Goal: Task Accomplishment & Management: Manage account settings

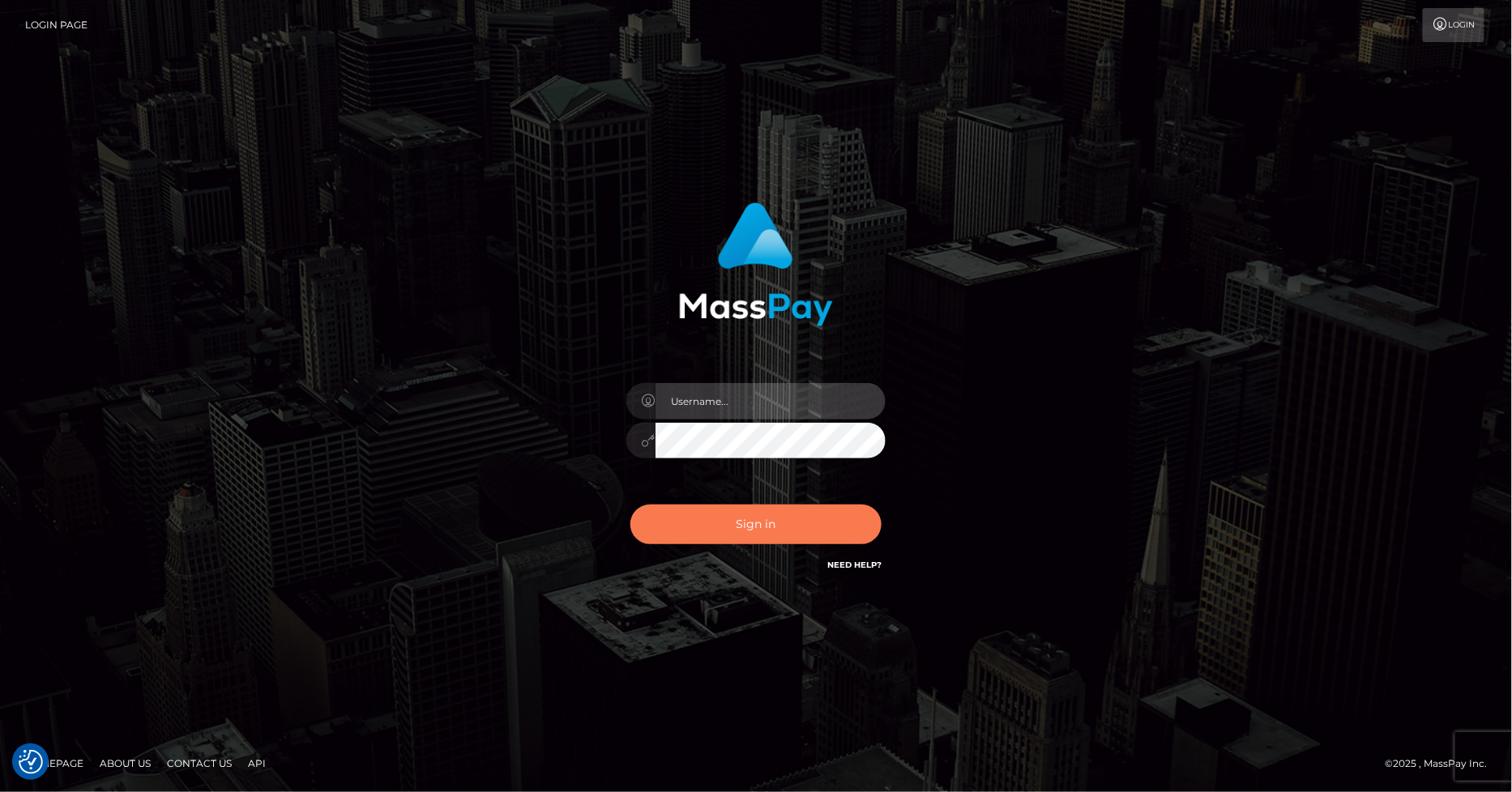
type input "marvin.ace"
click at [762, 523] on button "Sign in" at bounding box center [756, 524] width 251 height 40
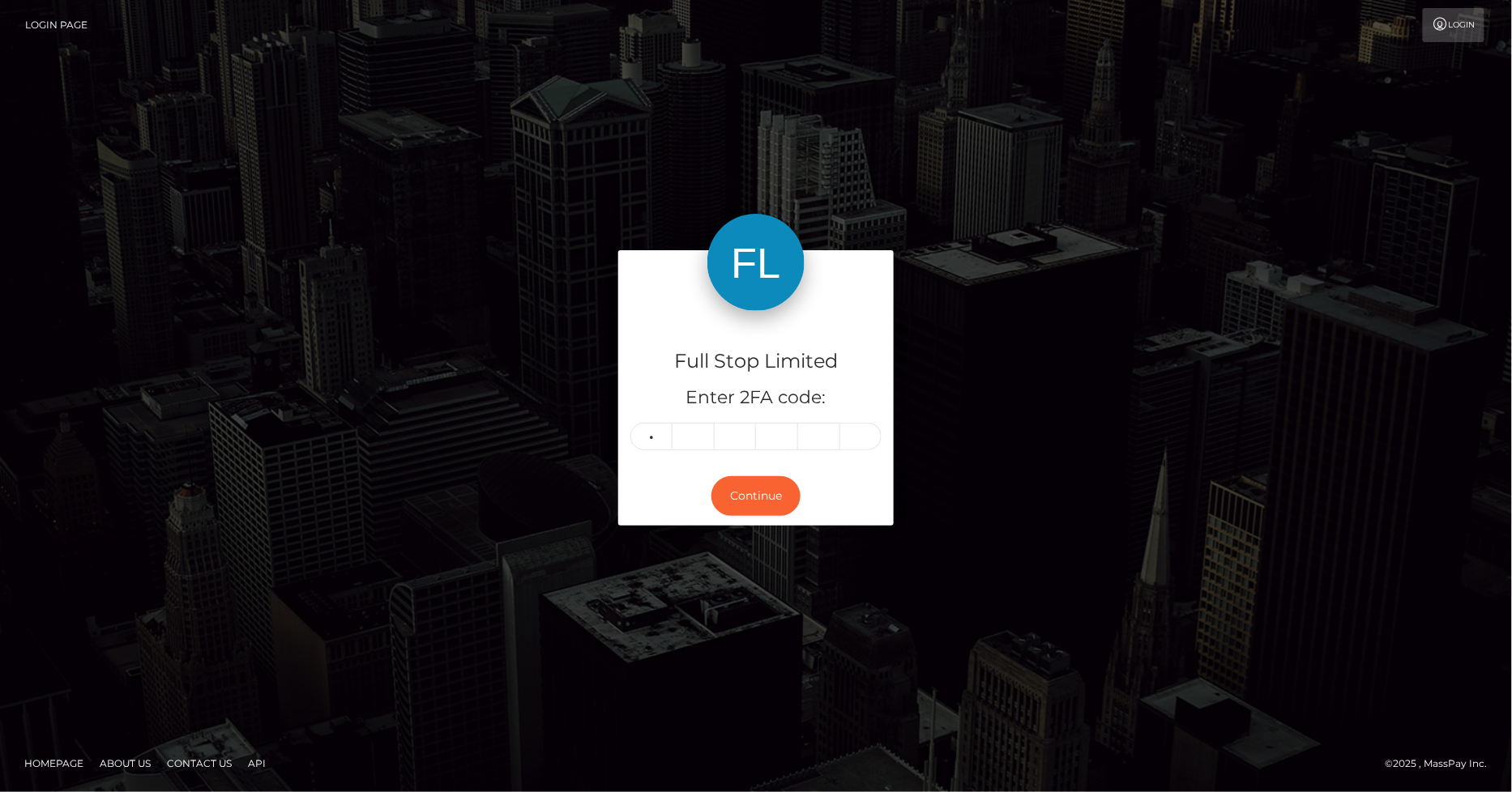
type input "5"
type input "7"
type input "1"
type input "3"
type input "7"
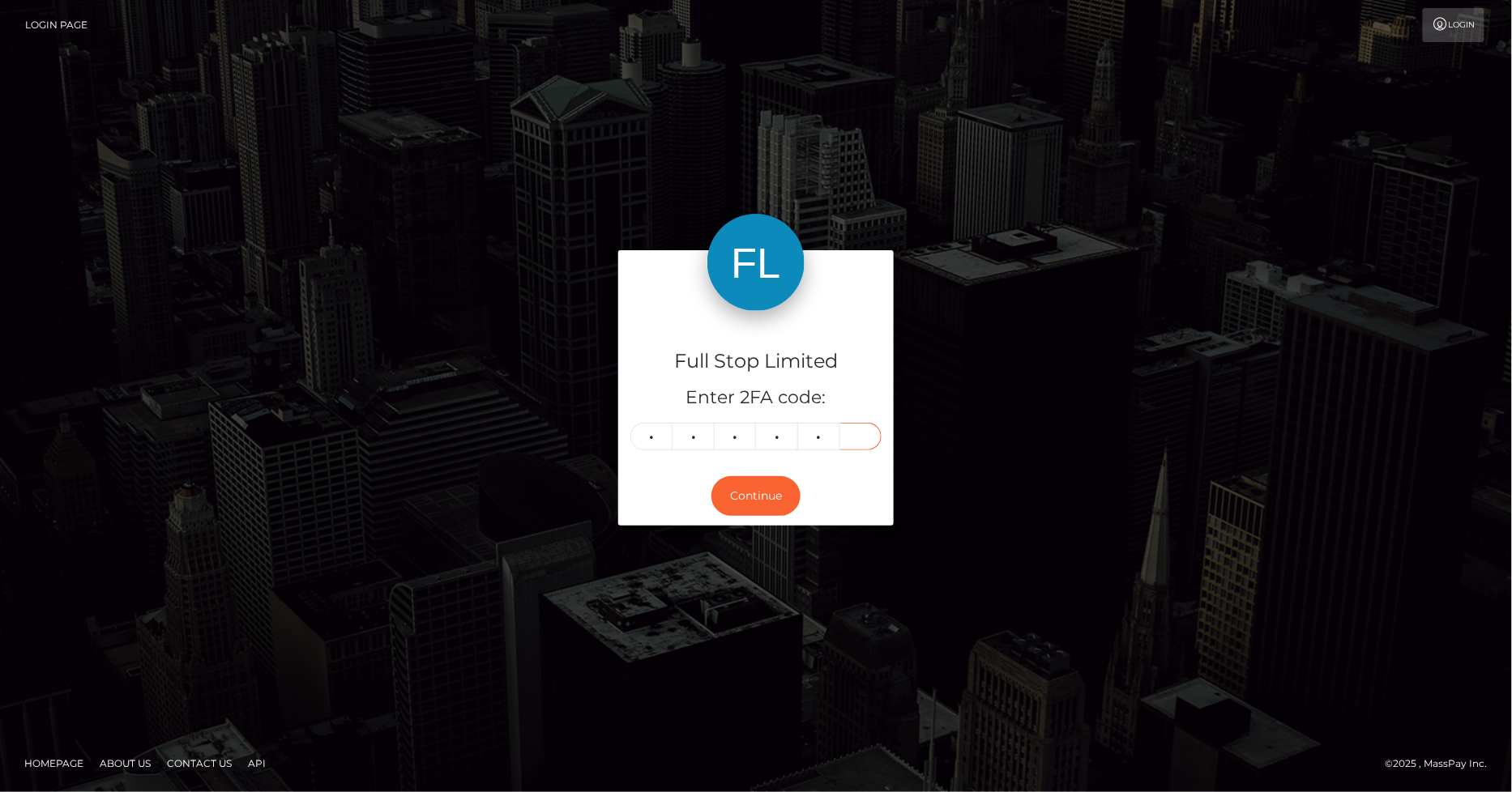
type input "5"
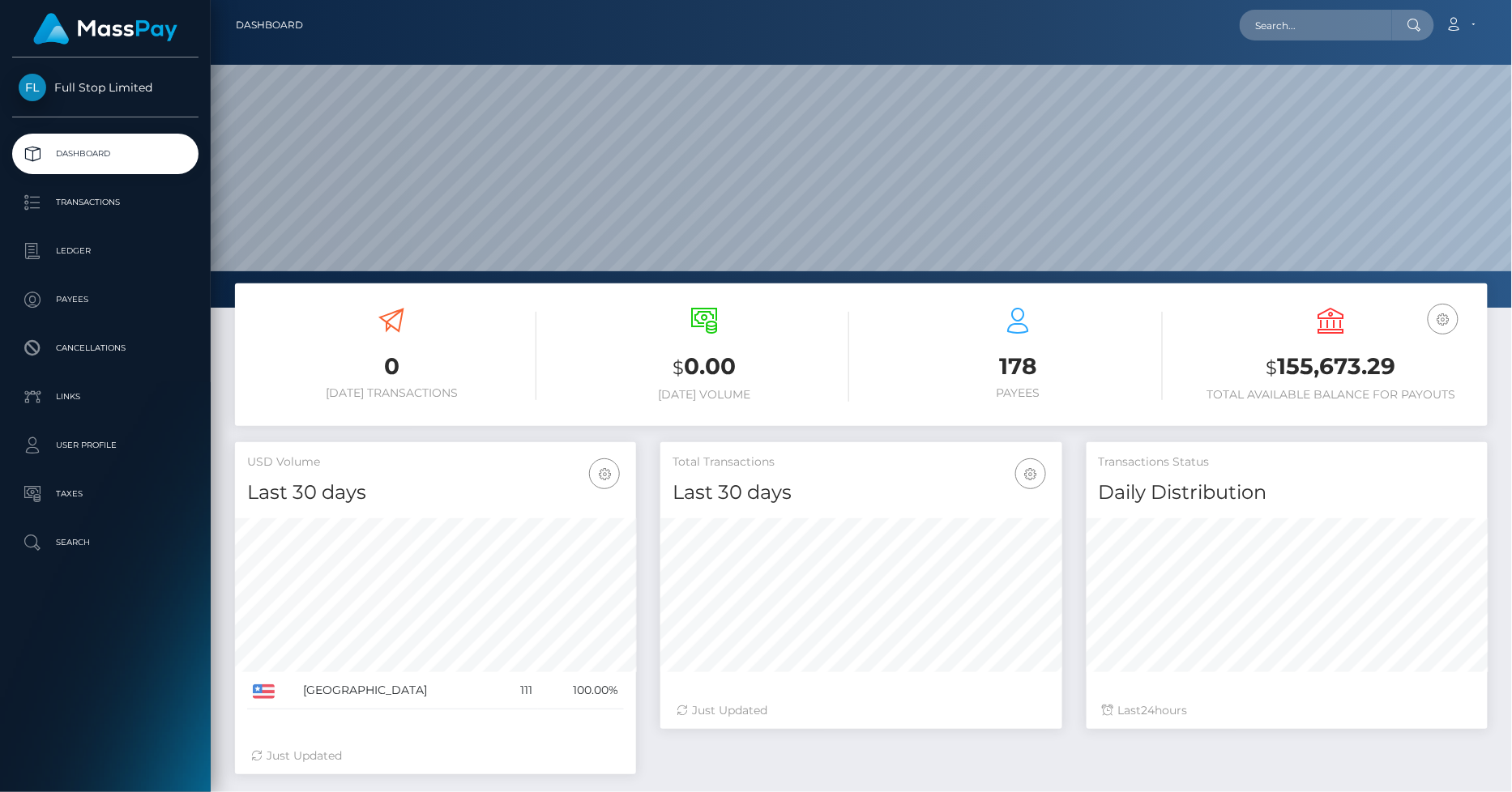
scroll to position [287, 401]
drag, startPoint x: 1395, startPoint y: 365, endPoint x: 1283, endPoint y: 365, distance: 112.0
click at [1283, 365] on h3 "$ 155,673.29" at bounding box center [1332, 367] width 289 height 33
copy h3 "155,673.29"
